Goal: Task Accomplishment & Management: Manage account settings

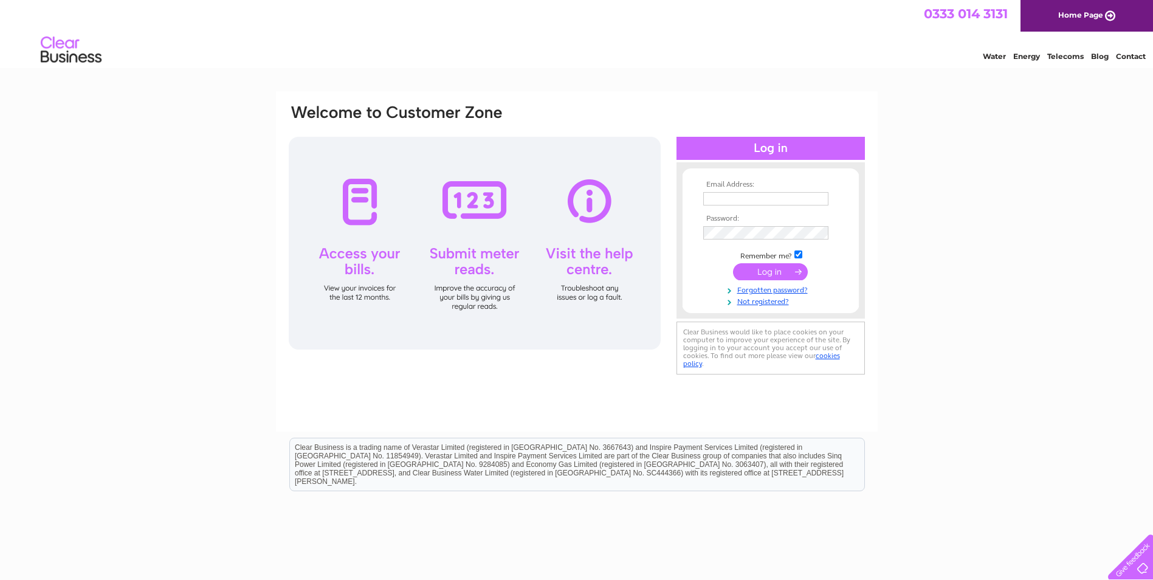
type input "jblyth@live.co.uk"
click at [777, 274] on input "submit" at bounding box center [770, 271] width 75 height 17
click at [776, 272] on input "submit" at bounding box center [770, 271] width 75 height 17
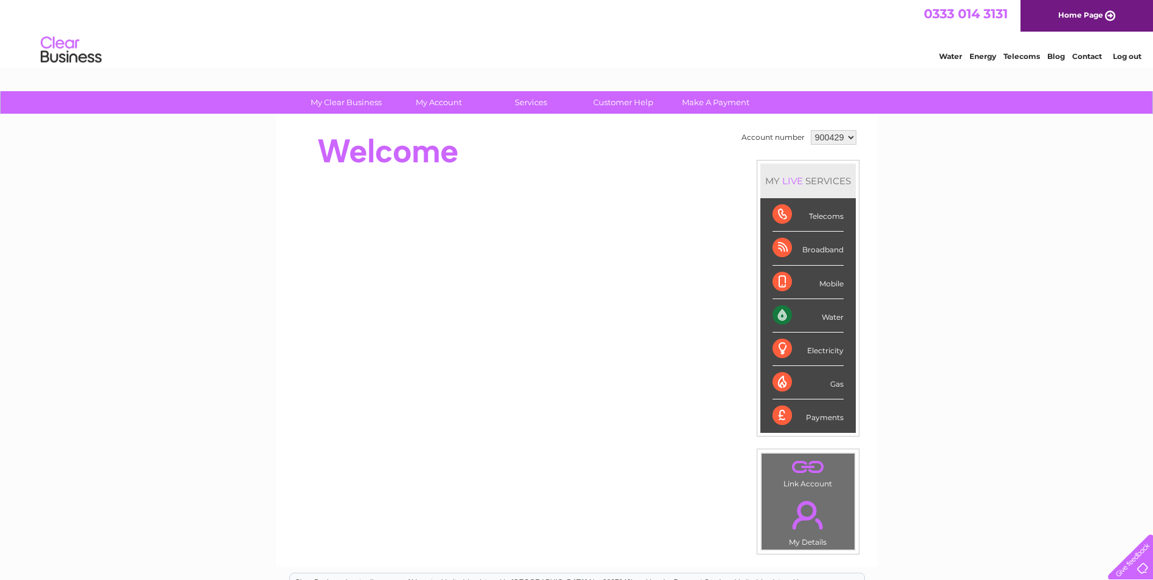
click at [790, 315] on div "Water" at bounding box center [808, 315] width 71 height 33
click at [823, 315] on div "Water" at bounding box center [808, 315] width 71 height 33
click at [782, 314] on div "Water" at bounding box center [808, 315] width 71 height 33
click at [950, 57] on link "Water" at bounding box center [950, 56] width 23 height 9
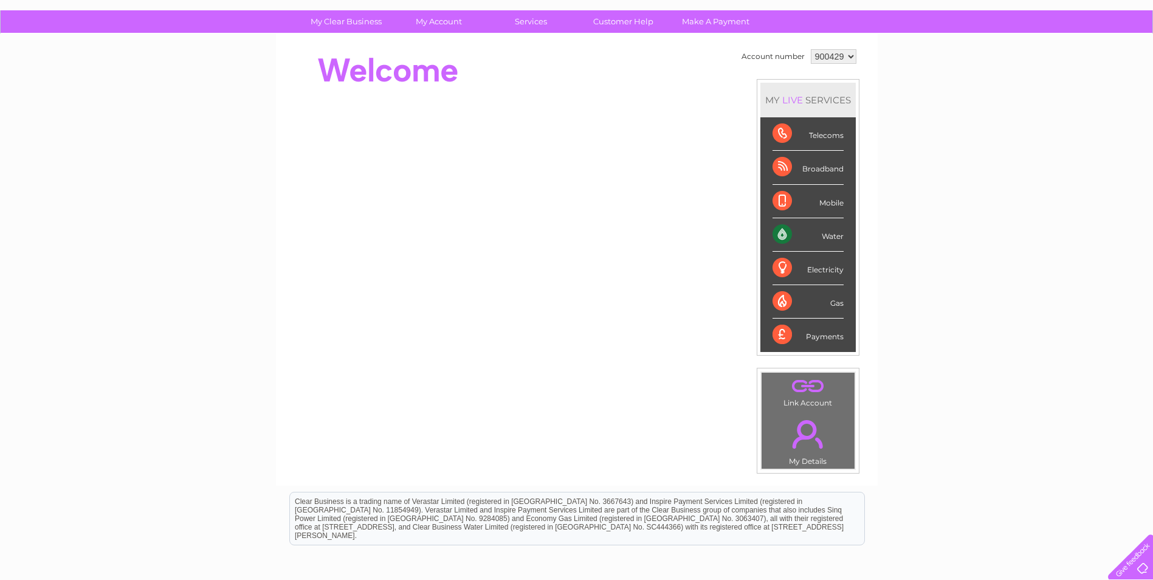
scroll to position [122, 0]
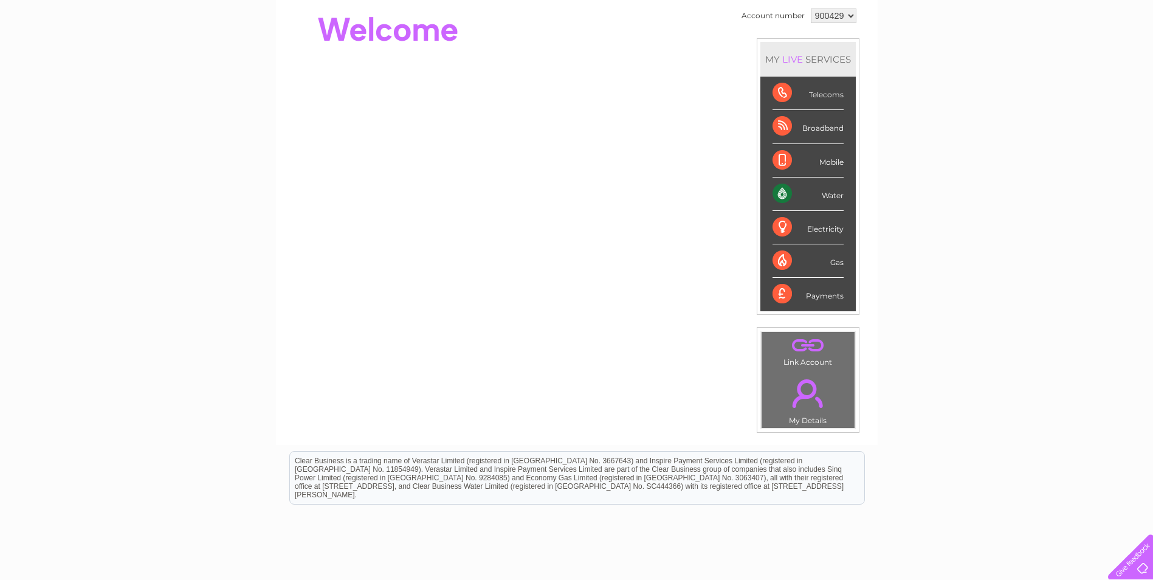
click at [799, 402] on link "." at bounding box center [808, 393] width 87 height 43
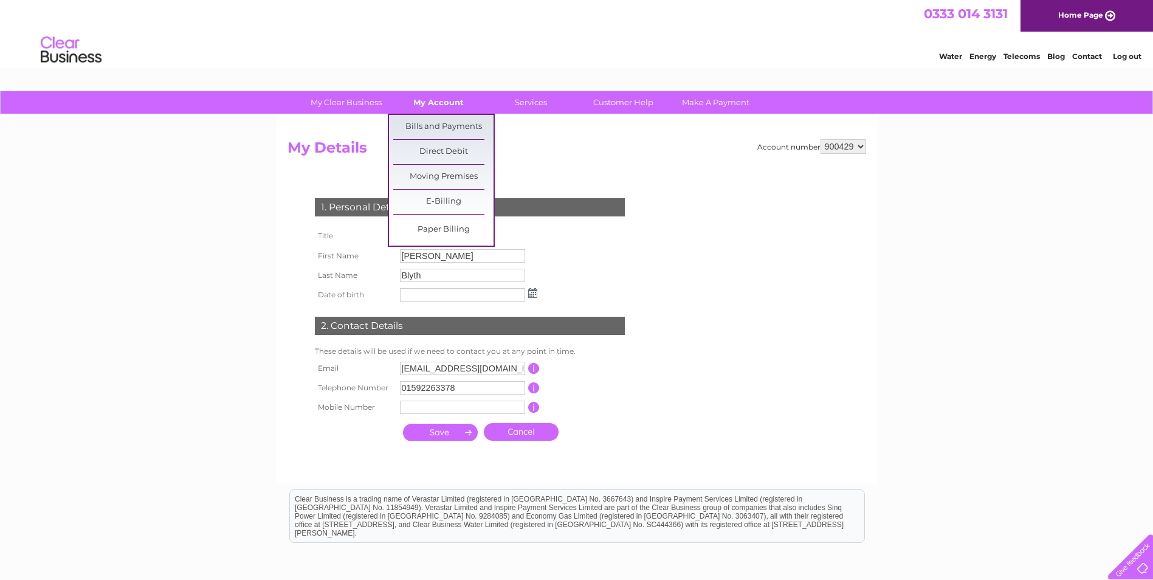
click at [440, 105] on link "My Account" at bounding box center [438, 102] width 100 height 22
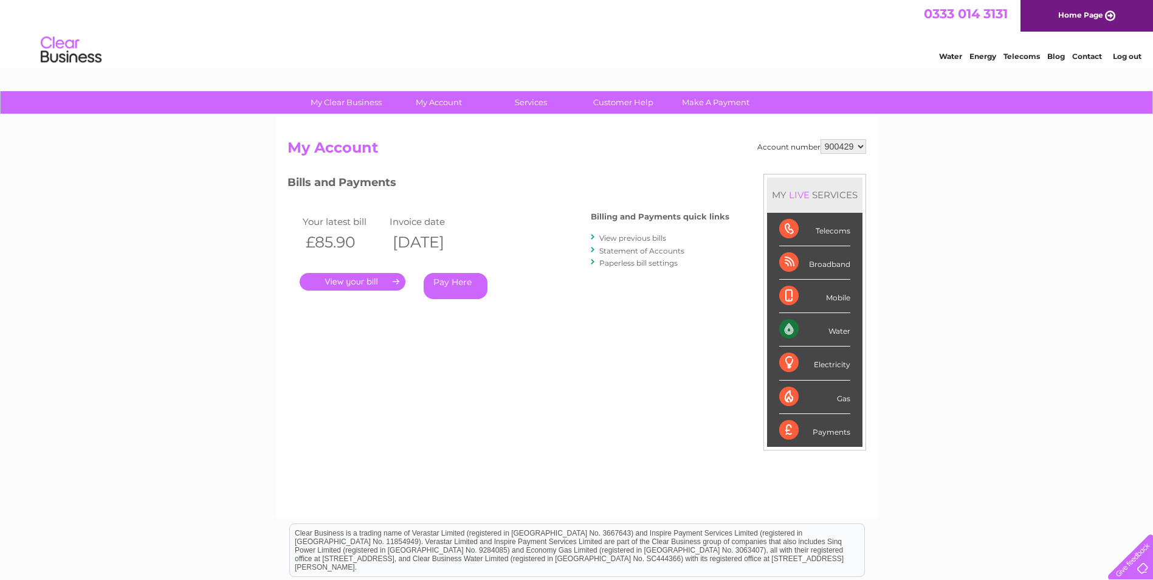
click at [371, 282] on link "." at bounding box center [353, 282] width 106 height 18
